Goal: Use online tool/utility

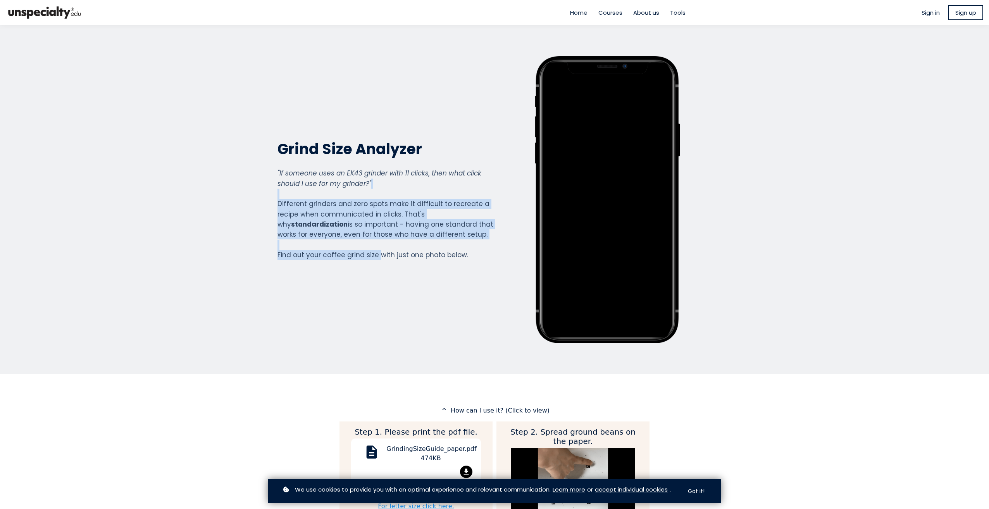
drag, startPoint x: 326, startPoint y: 198, endPoint x: 376, endPoint y: 251, distance: 73.2
click at [376, 251] on div ""If someone uses an EK43 grinder with 11 clicks, then what click should I use f…" at bounding box center [385, 214] width 216 height 92
drag, startPoint x: 376, startPoint y: 251, endPoint x: 360, endPoint y: 224, distance: 32.0
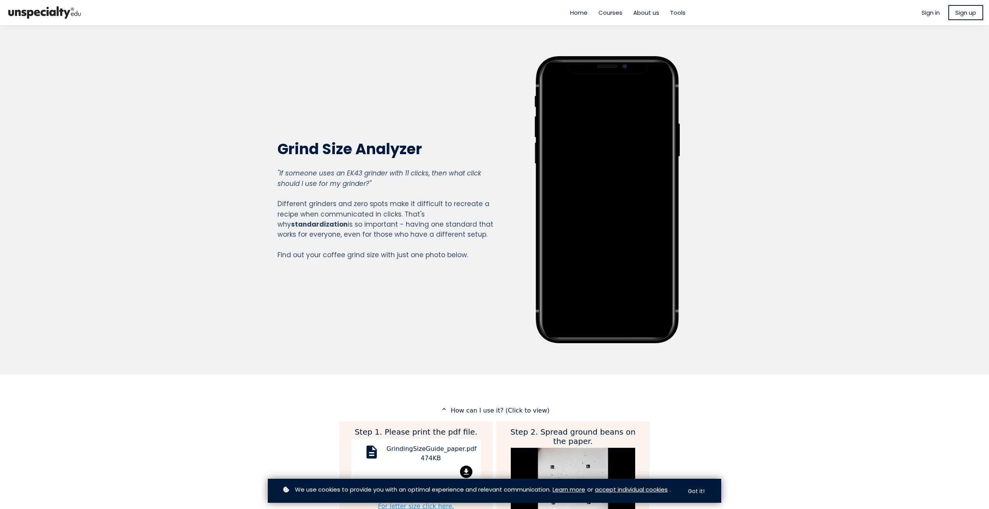
drag, startPoint x: 360, startPoint y: 224, endPoint x: 430, endPoint y: 71, distance: 168.3
click at [484, 101] on div "Grind Size Analyzer Grind Size Analyzer "If someone uses an EK43 grinder with 1…" at bounding box center [385, 199] width 216 height 287
drag, startPoint x: 860, startPoint y: 269, endPoint x: 821, endPoint y: 265, distance: 40.1
click at [860, 269] on section "Grind Size Analyzer Grind Size Analyzer "If someone uses an EK43 grinder with 1…" at bounding box center [494, 199] width 989 height 349
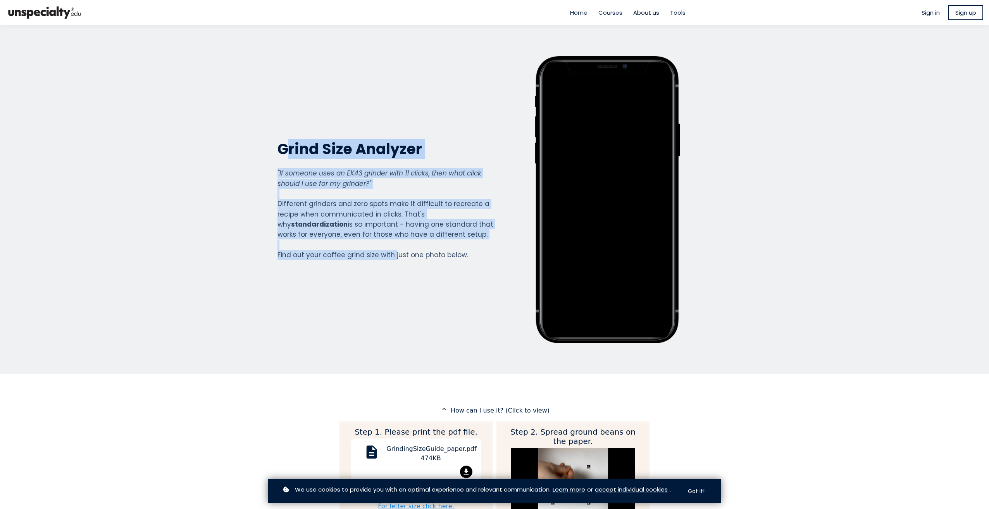
drag, startPoint x: 283, startPoint y: 168, endPoint x: 392, endPoint y: 273, distance: 152.1
click at [392, 273] on div "Grind Size Analyzer Grind Size Analyzer "If someone uses an EK43 grinder with 1…" at bounding box center [385, 199] width 216 height 287
drag, startPoint x: 392, startPoint y: 273, endPoint x: 366, endPoint y: 223, distance: 57.0
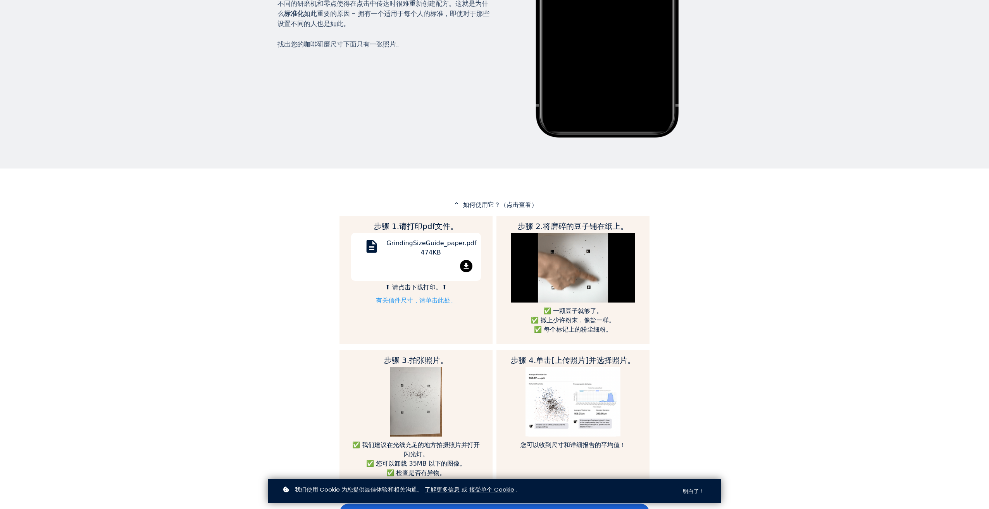
scroll to position [39, 0]
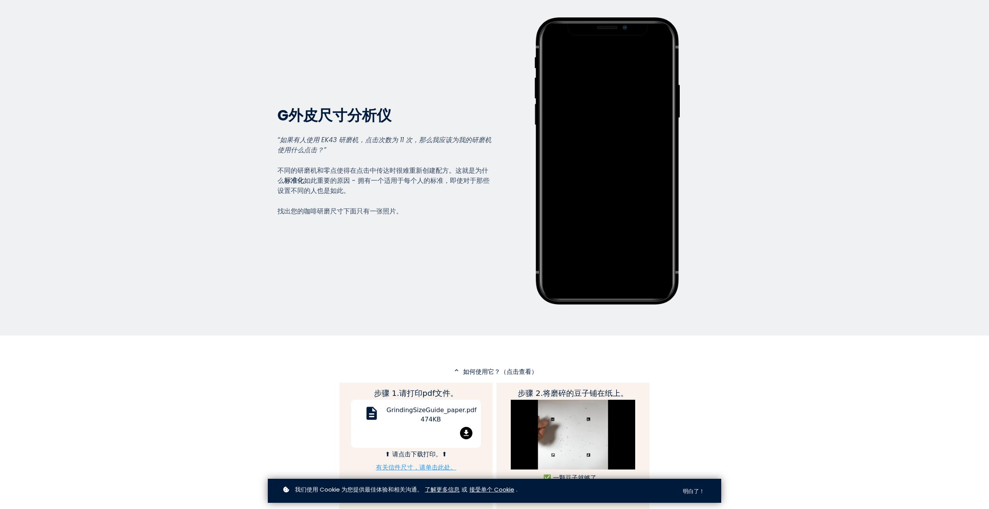
click at [744, 296] on section "G 外皮尺寸分析仪 Grind Size Analyzer “如果有人使用 EK43 研磨机，点击次数为 11 次，那么我应该为我的研磨机使用什么点击？” 不…" at bounding box center [494, 160] width 989 height 349
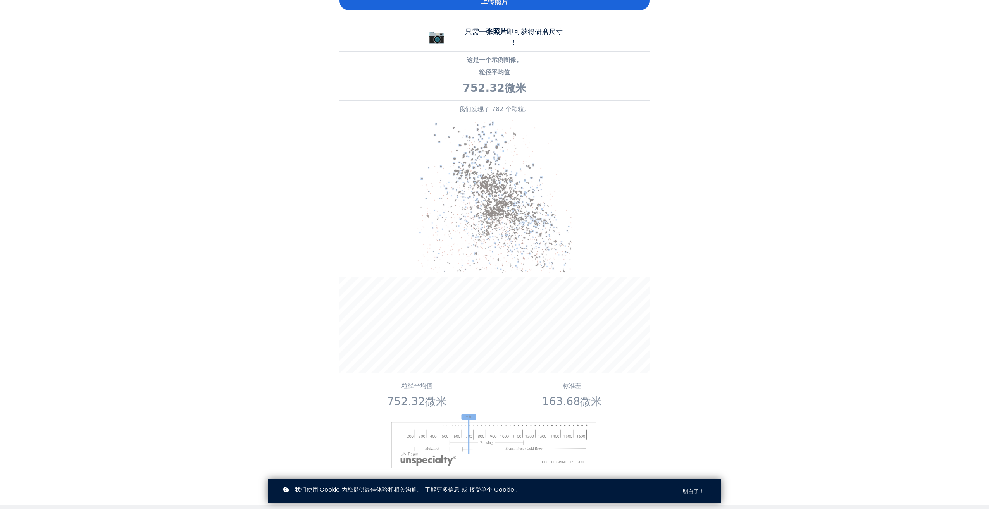
scroll to position [891, 0]
